Goal: Task Accomplishment & Management: Use online tool/utility

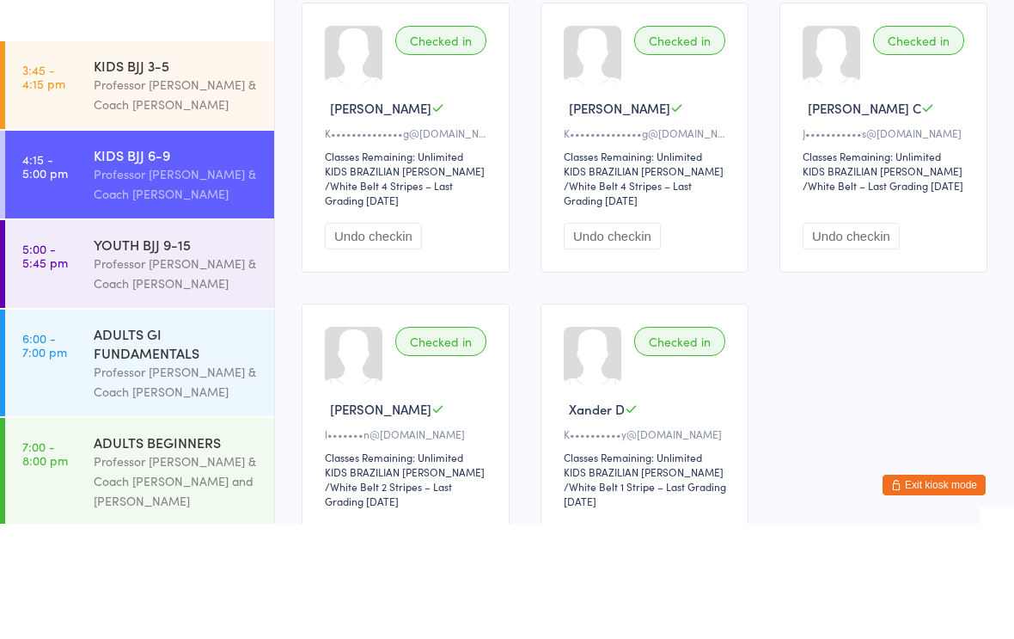
type input "Stevi"
click at [612, 70] on button "Drop in" at bounding box center [625, 82] width 69 height 25
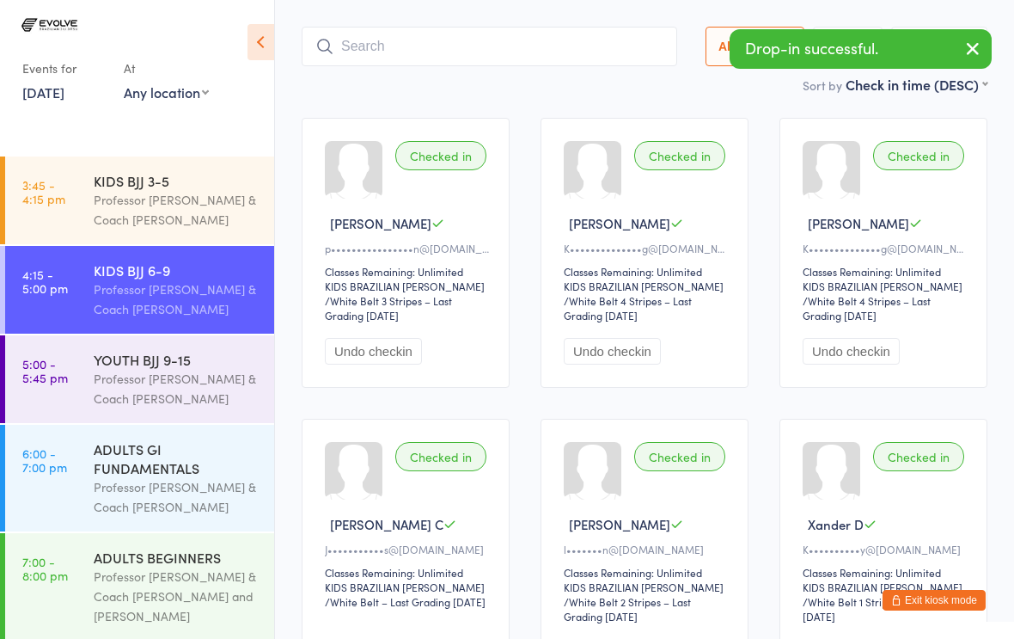
click at [497, 27] on input "search" at bounding box center [490, 47] width 376 height 40
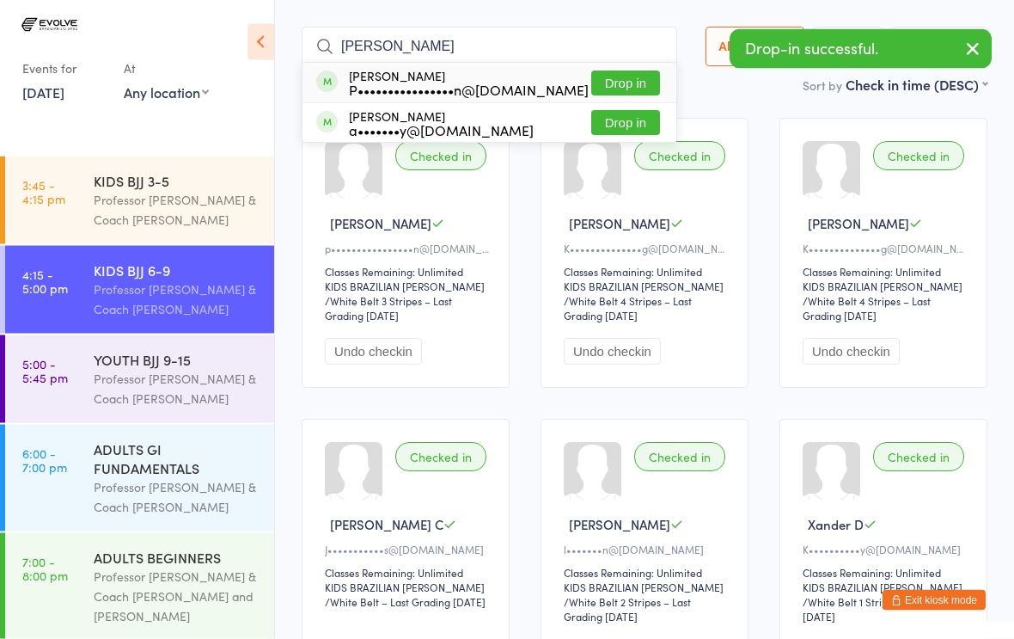
type input "[PERSON_NAME]"
click at [621, 71] on button "Drop in" at bounding box center [625, 83] width 69 height 25
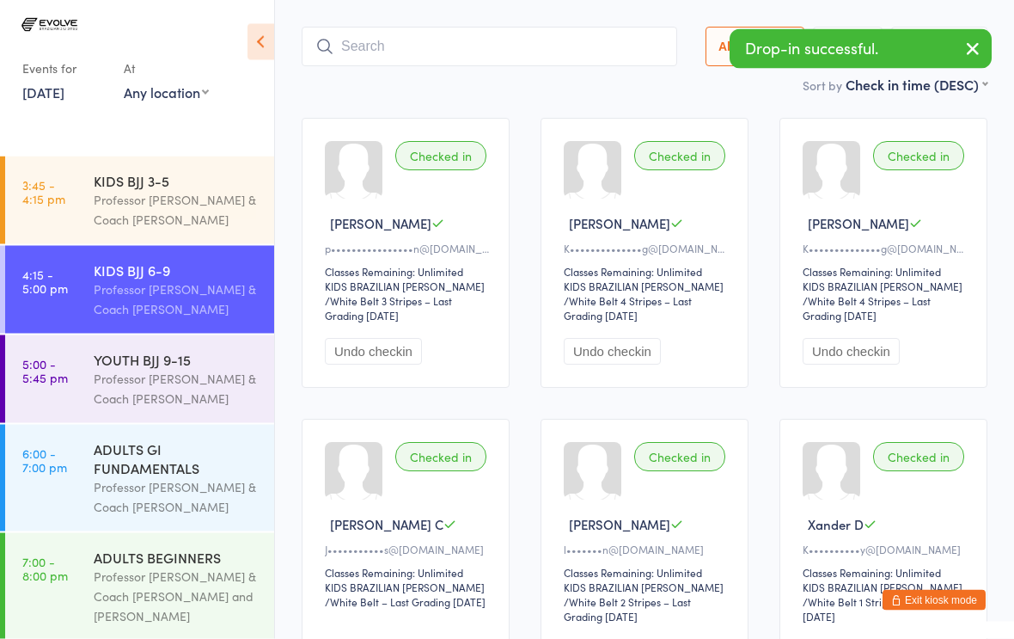
scroll to position [115, 0]
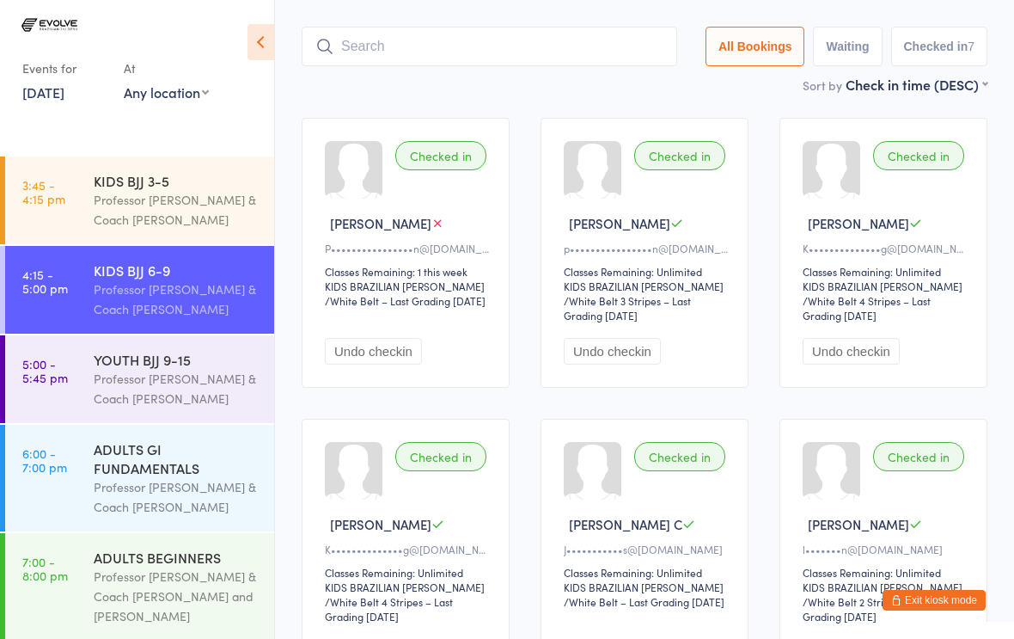
click at [458, 27] on input "search" at bounding box center [490, 47] width 376 height 40
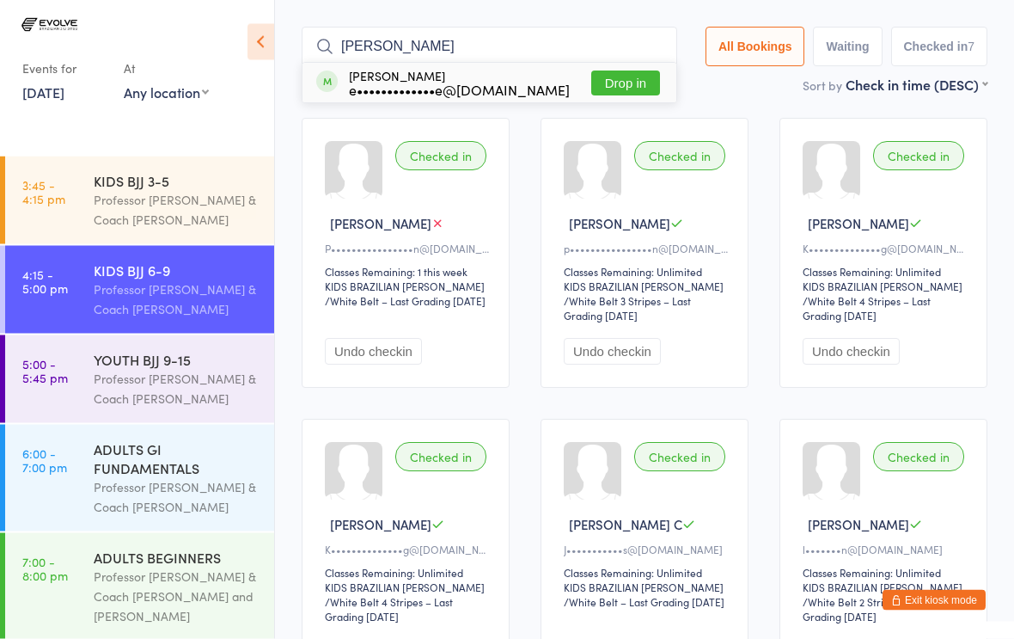
type input "[PERSON_NAME]"
click at [615, 71] on button "Drop in" at bounding box center [625, 83] width 69 height 25
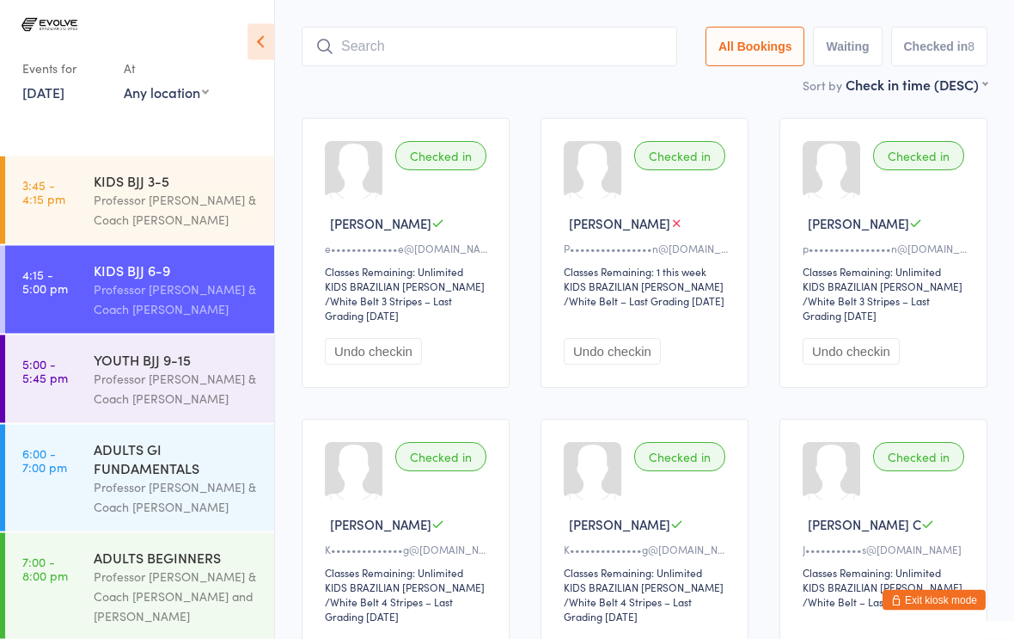
type input "N"
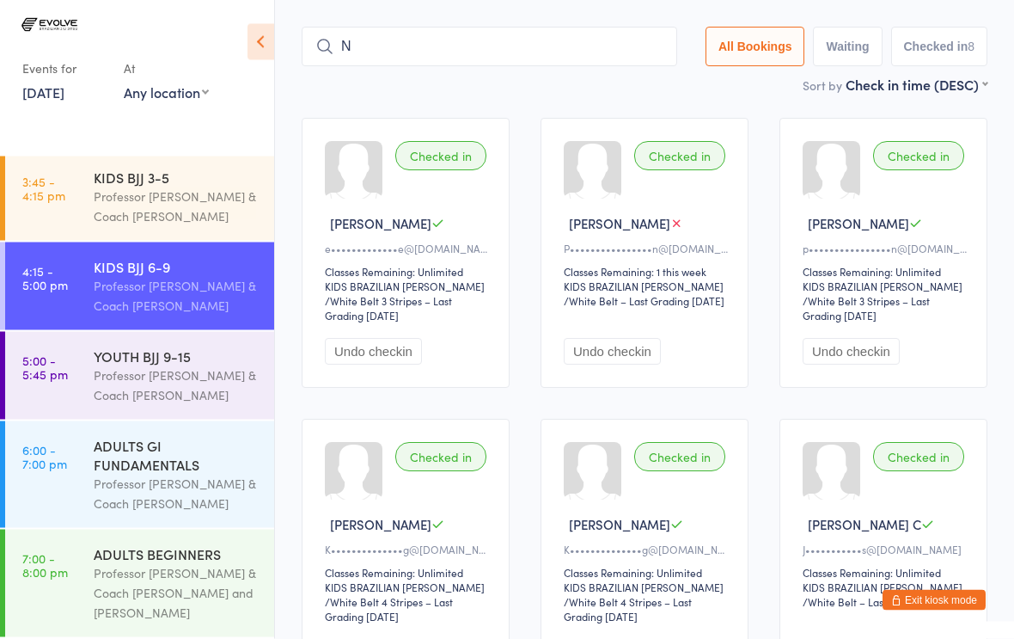
scroll to position [14, 0]
click at [535, 28] on input "search" at bounding box center [490, 48] width 376 height 40
click at [226, 352] on div "YOUTH BJJ 9-15" at bounding box center [177, 355] width 166 height 19
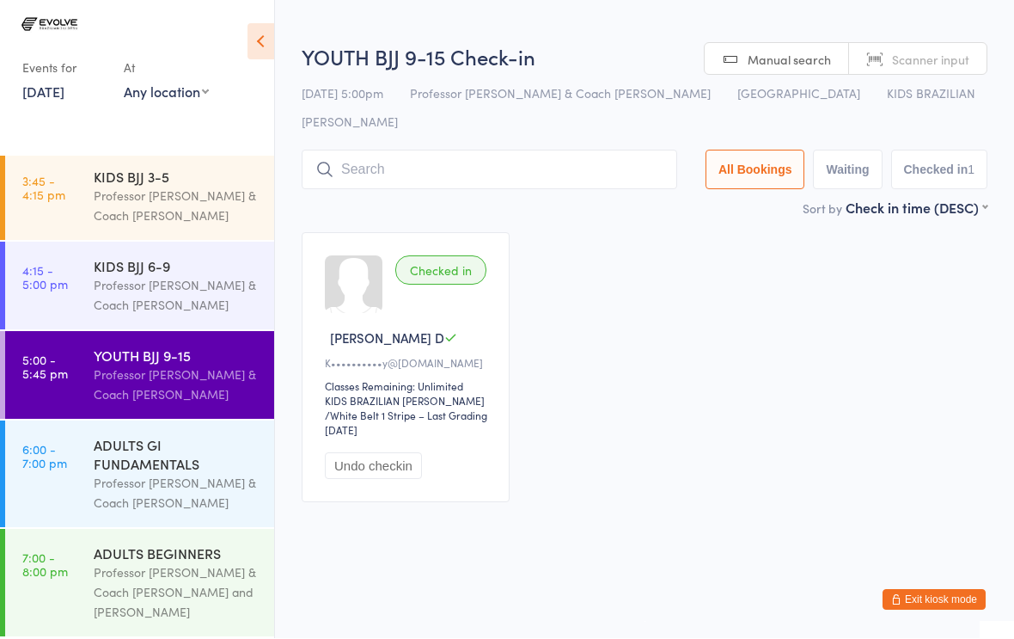
click at [545, 150] on input "search" at bounding box center [490, 170] width 376 height 40
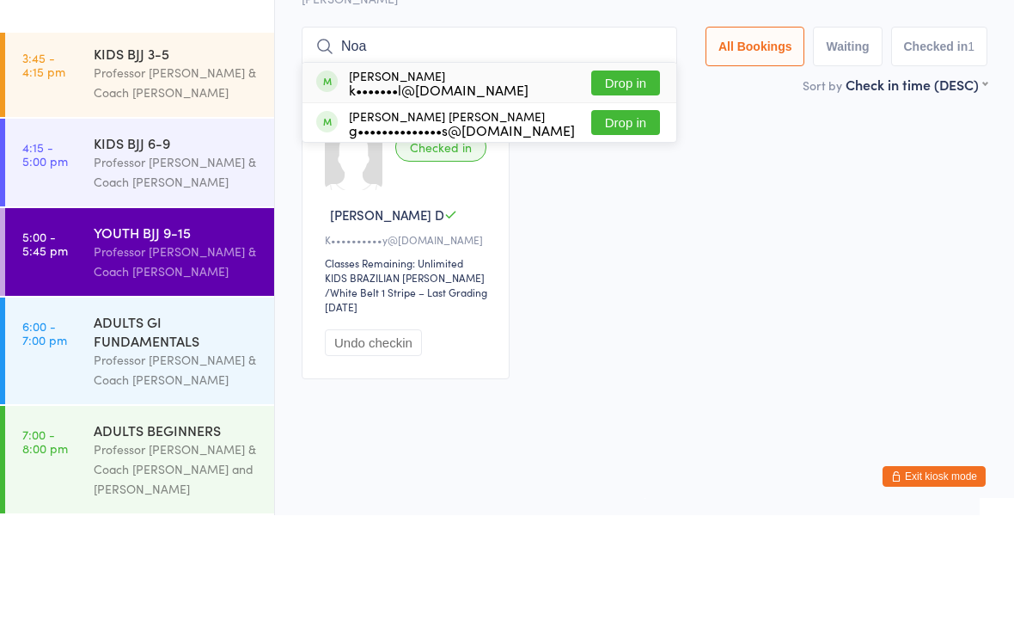
type input "Noa"
click at [611, 194] on button "Drop in" at bounding box center [625, 206] width 69 height 25
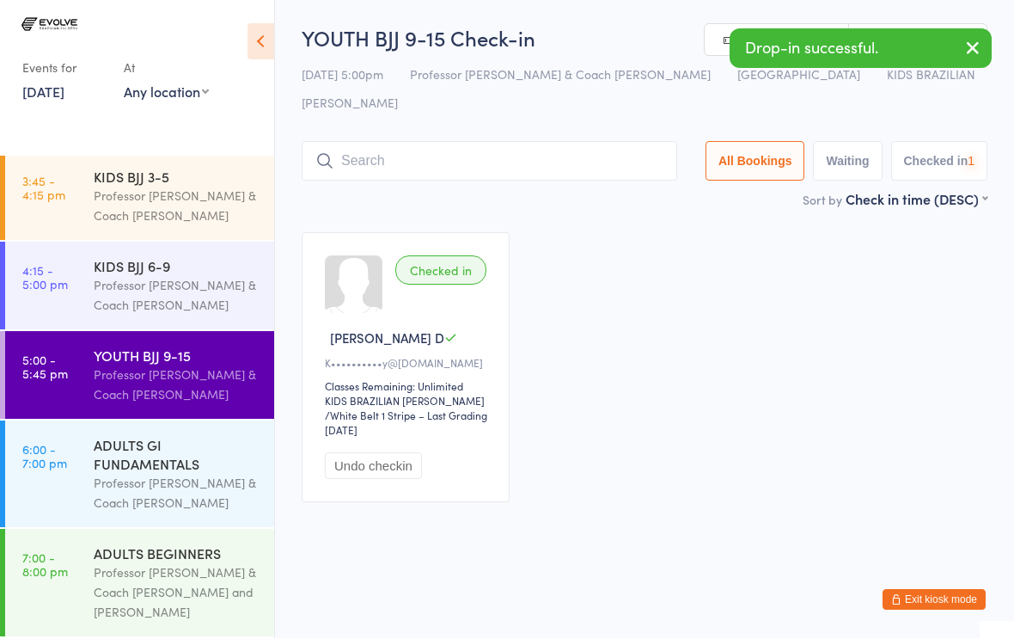
click at [555, 142] on input "search" at bounding box center [490, 162] width 376 height 40
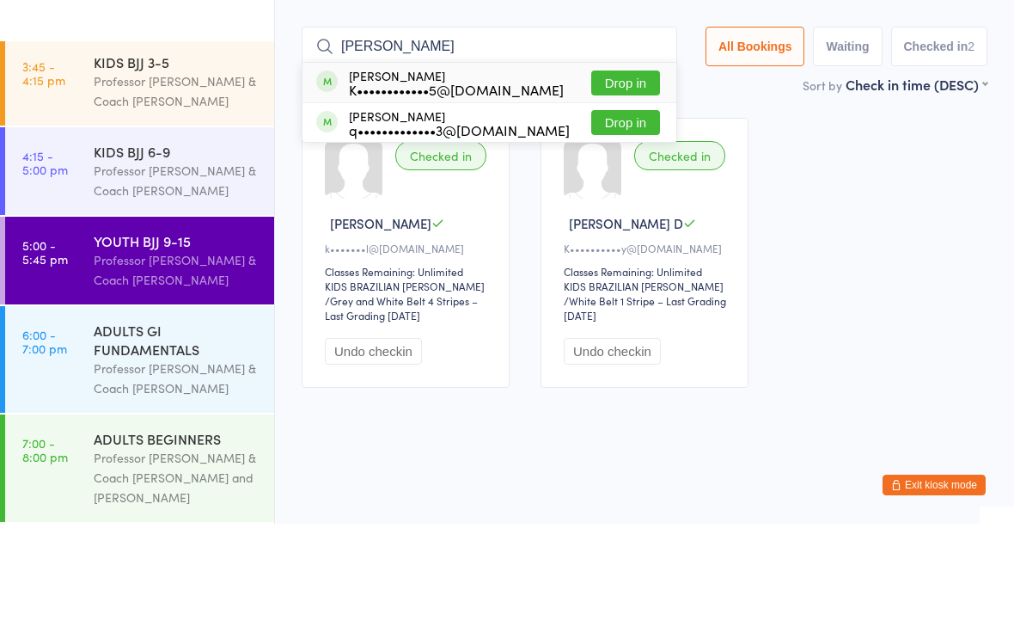
type input "[PERSON_NAME]"
click at [609, 186] on button "Drop in" at bounding box center [625, 198] width 69 height 25
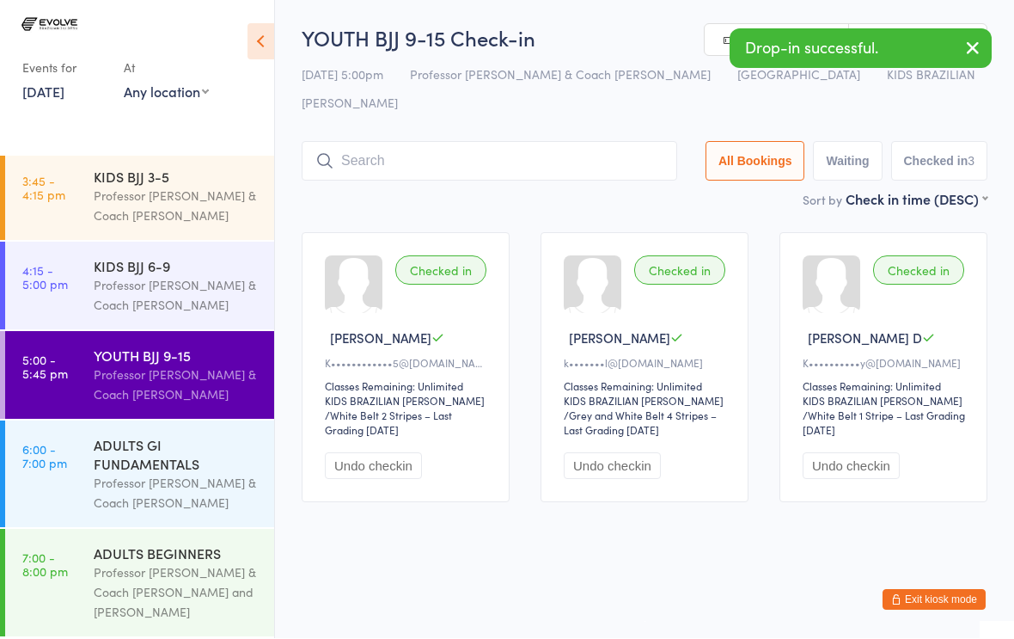
click at [542, 142] on input "search" at bounding box center [490, 162] width 376 height 40
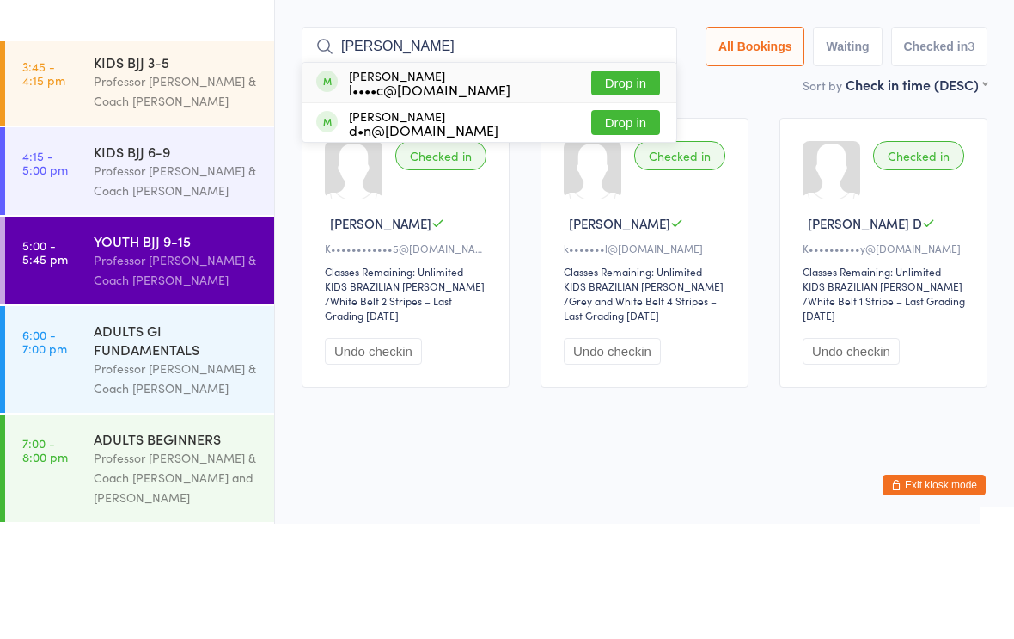
type input "[PERSON_NAME]"
click at [630, 186] on button "Drop in" at bounding box center [625, 198] width 69 height 25
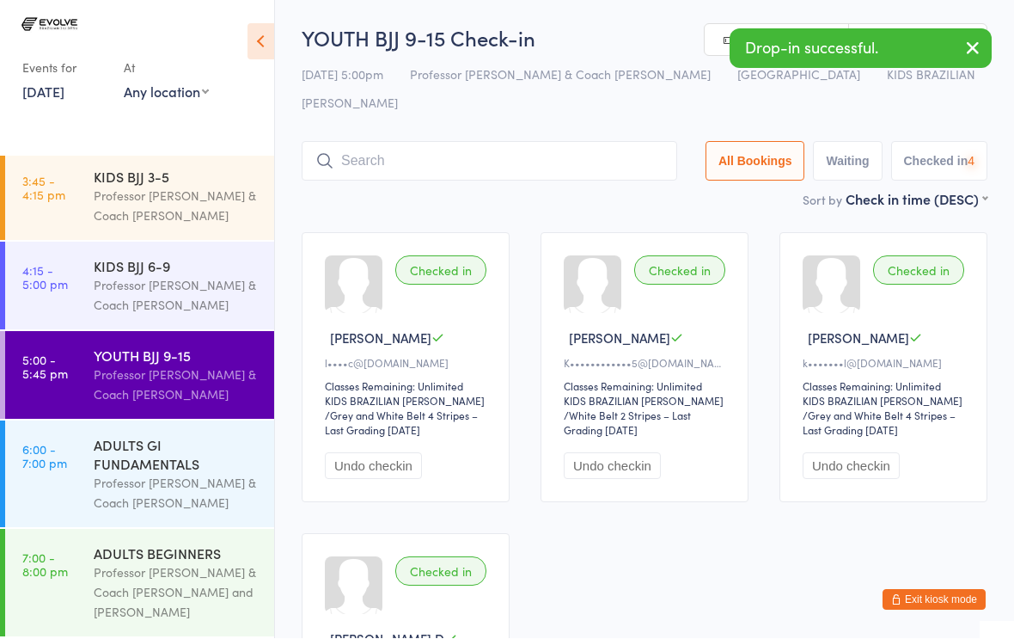
scroll to position [1, 0]
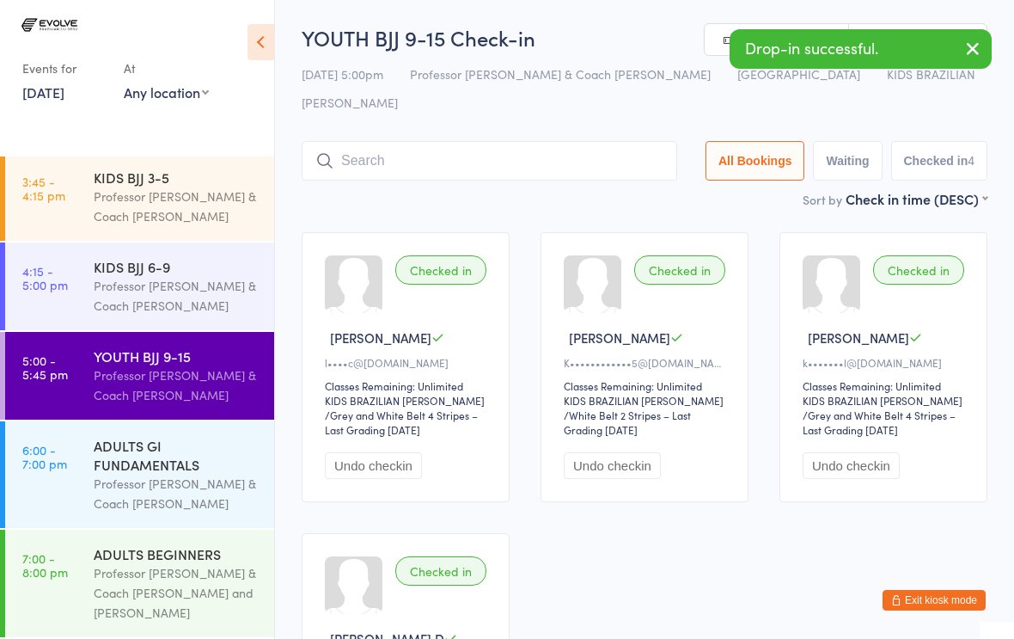
click at [525, 141] on input "search" at bounding box center [490, 161] width 376 height 40
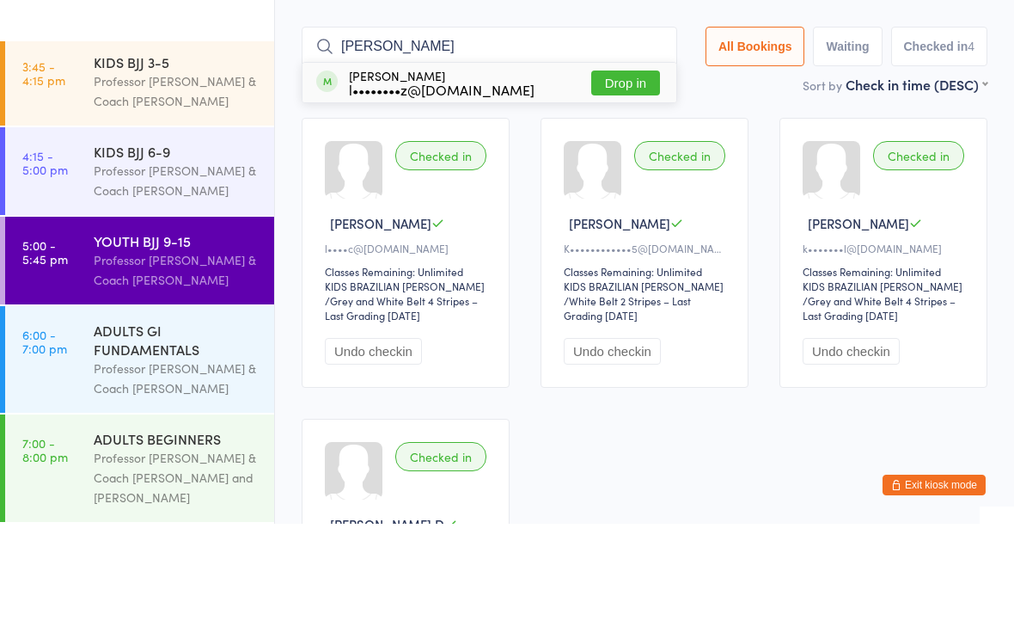
type input "[PERSON_NAME]"
click at [621, 186] on button "Drop in" at bounding box center [625, 198] width 69 height 25
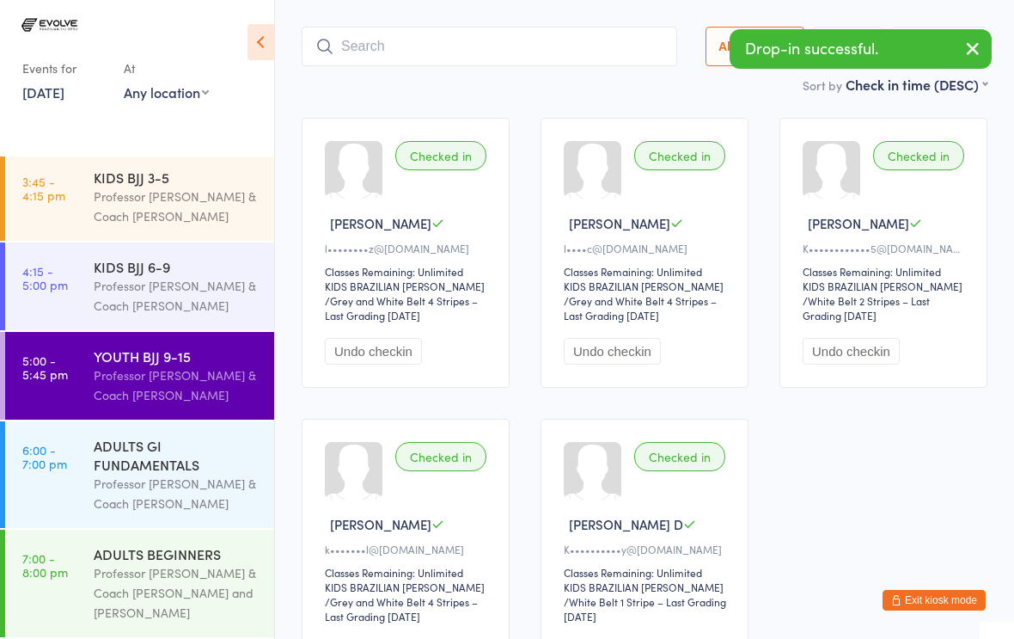
click at [547, 36] on input "search" at bounding box center [490, 47] width 376 height 40
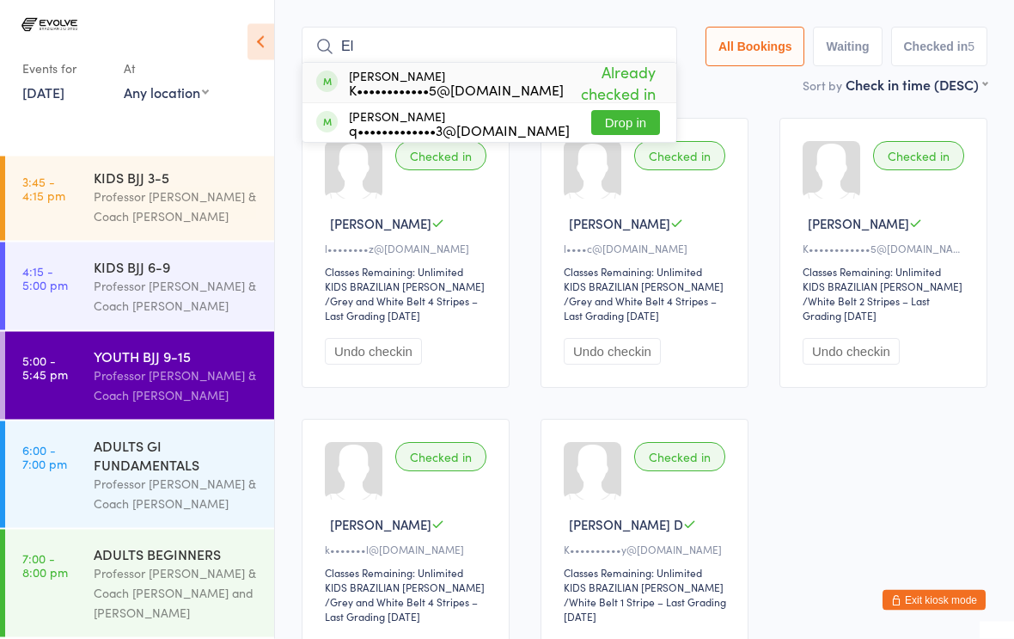
type input "E"
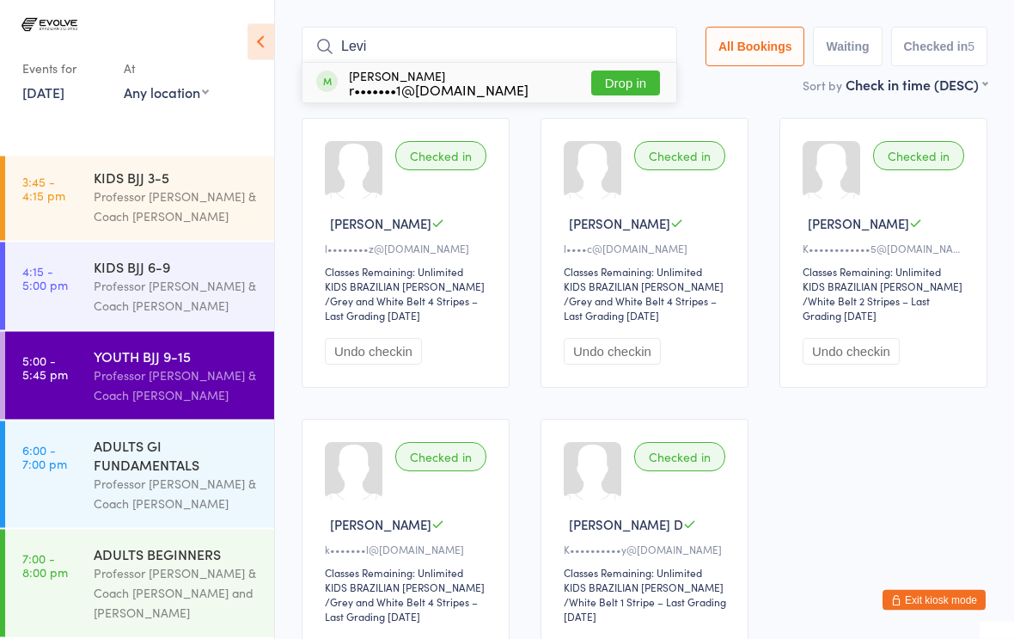
type input "Levi"
click at [619, 71] on button "Drop in" at bounding box center [625, 83] width 69 height 25
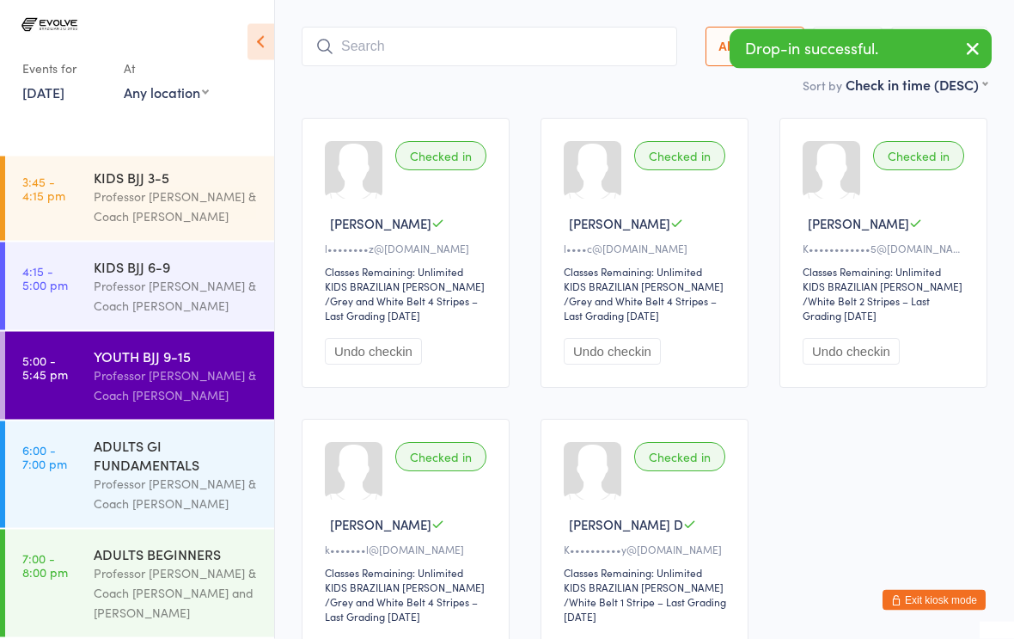
scroll to position [115, 0]
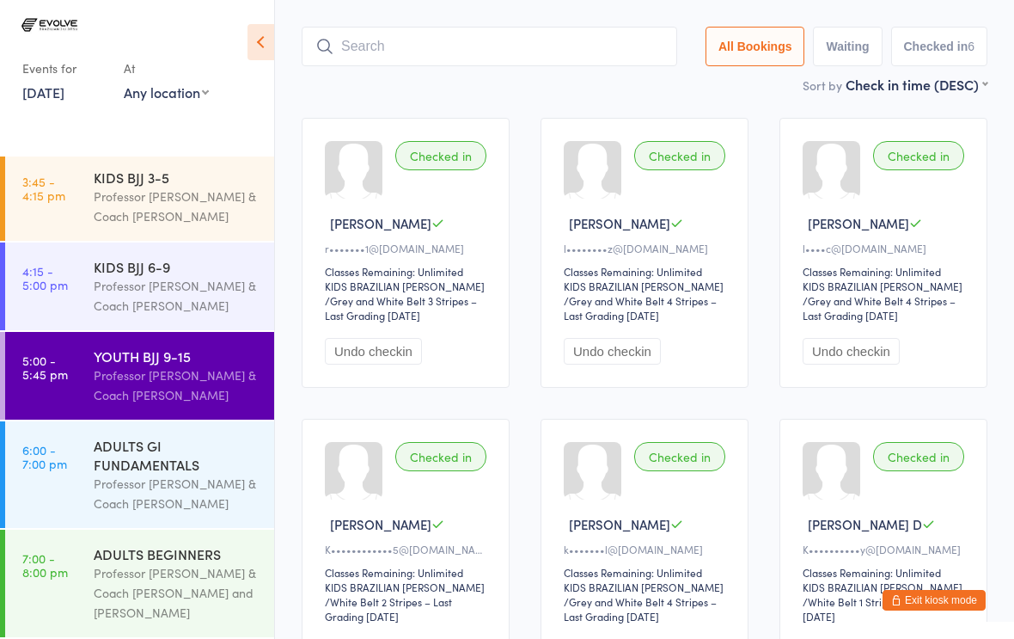
click at [485, 32] on input "search" at bounding box center [490, 47] width 376 height 40
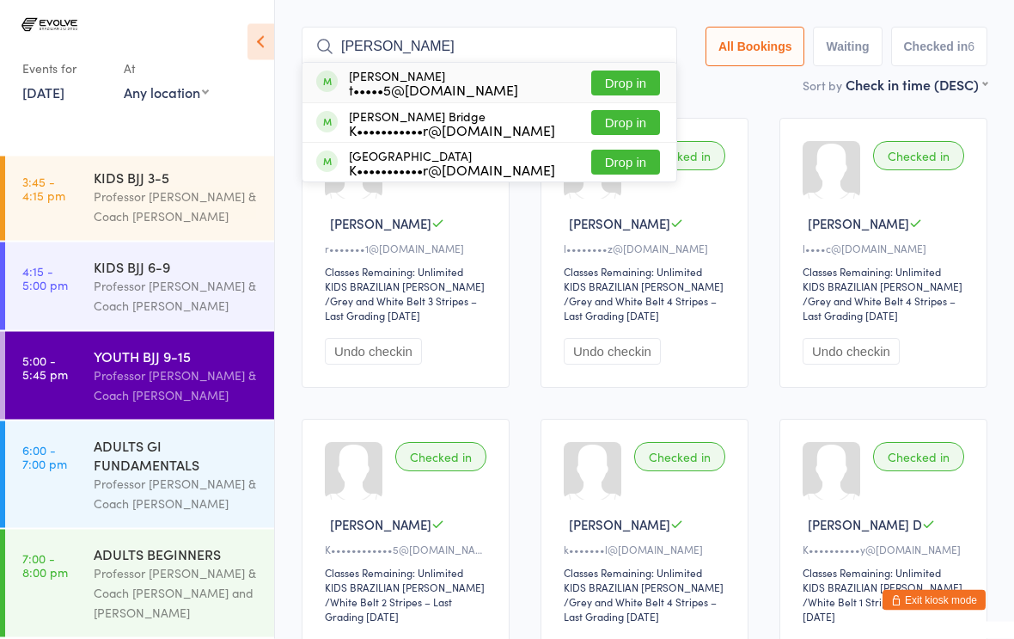
type input "[PERSON_NAME]"
click at [423, 64] on div "[PERSON_NAME] t•••••5@[DOMAIN_NAME] Drop in" at bounding box center [490, 84] width 374 height 40
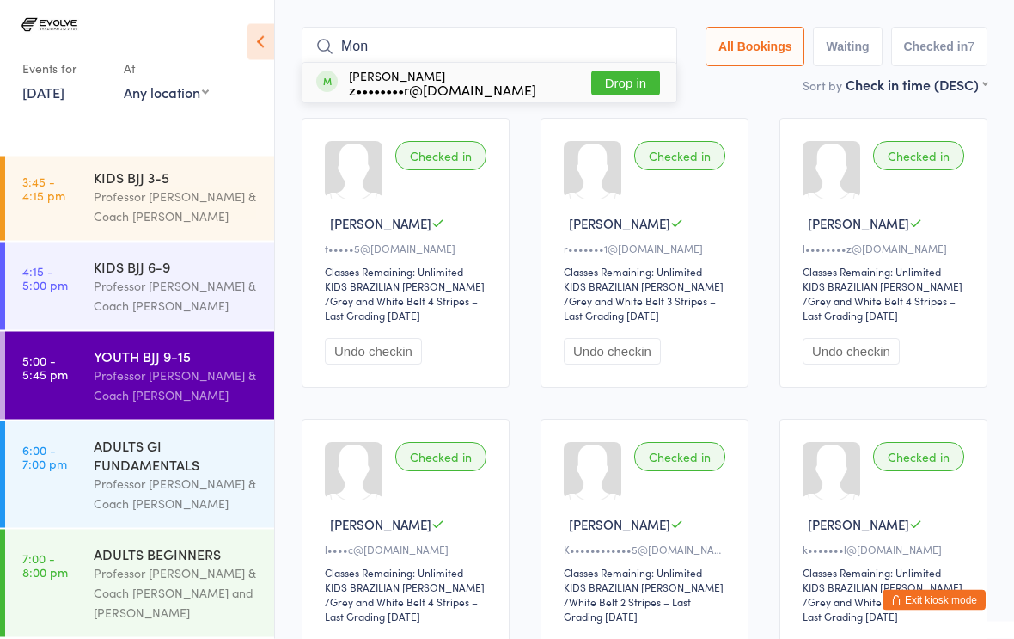
type input "Mon"
click at [369, 70] on div "[PERSON_NAME] z••••••••r@[DOMAIN_NAME]" at bounding box center [442, 84] width 187 height 28
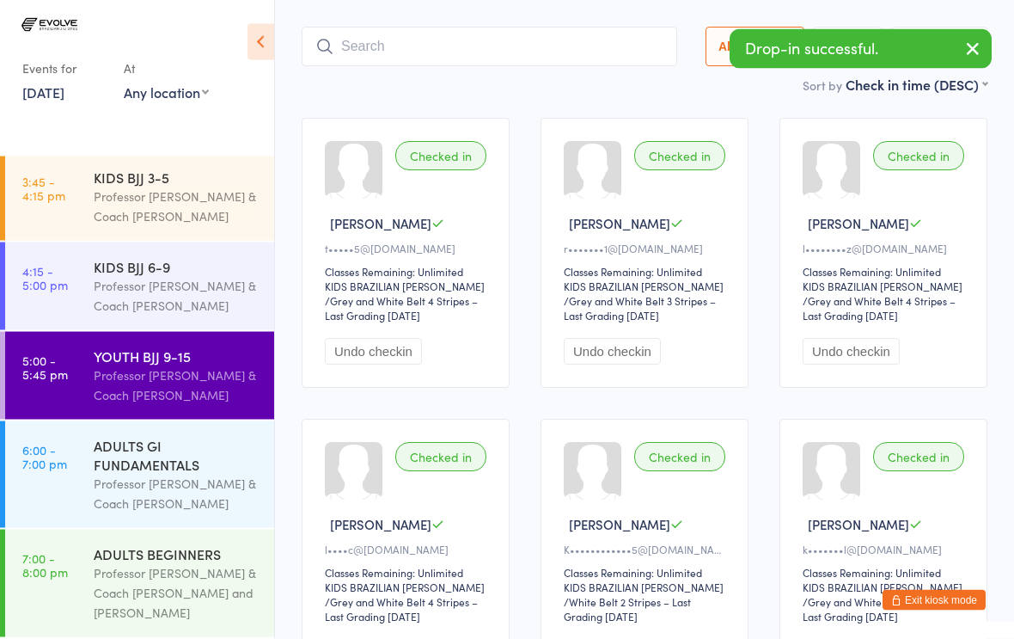
scroll to position [115, 0]
